Goal: Task Accomplishment & Management: Manage account settings

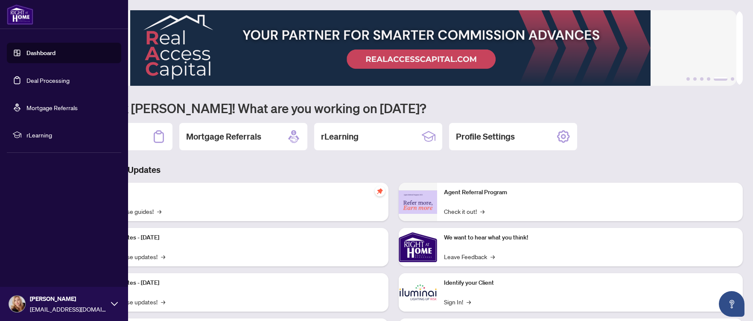
drag, startPoint x: 30, startPoint y: 78, endPoint x: 50, endPoint y: 89, distance: 22.3
click at [30, 78] on link "Deal Processing" at bounding box center [47, 80] width 43 height 8
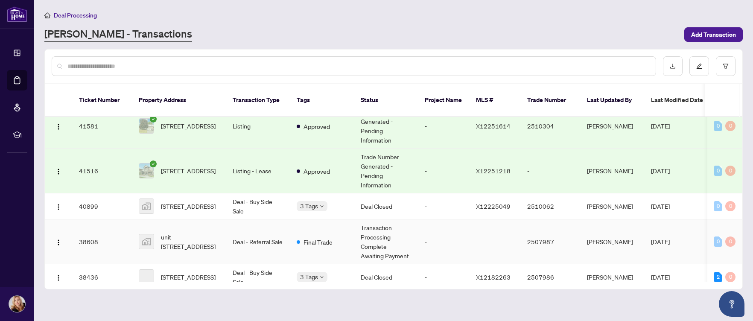
scroll to position [85, 0]
click at [178, 165] on span "[STREET_ADDRESS]" at bounding box center [188, 169] width 55 height 9
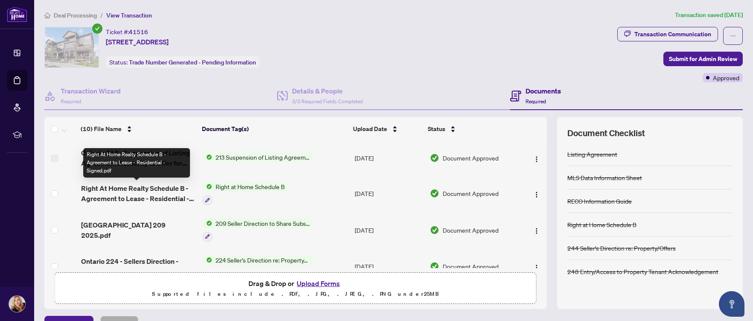
click at [132, 194] on span "Right At Home Realty Schedule B - Agreement to Lease - Residential - Signed.pdf" at bounding box center [138, 193] width 115 height 20
